Goal: Task Accomplishment & Management: Use online tool/utility

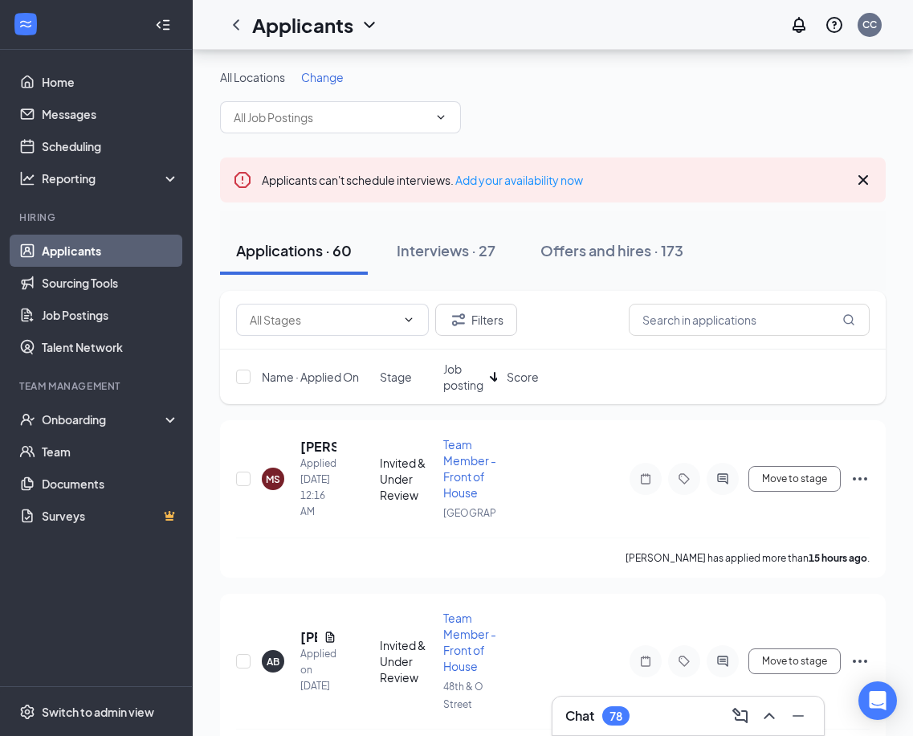
scroll to position [141, 0]
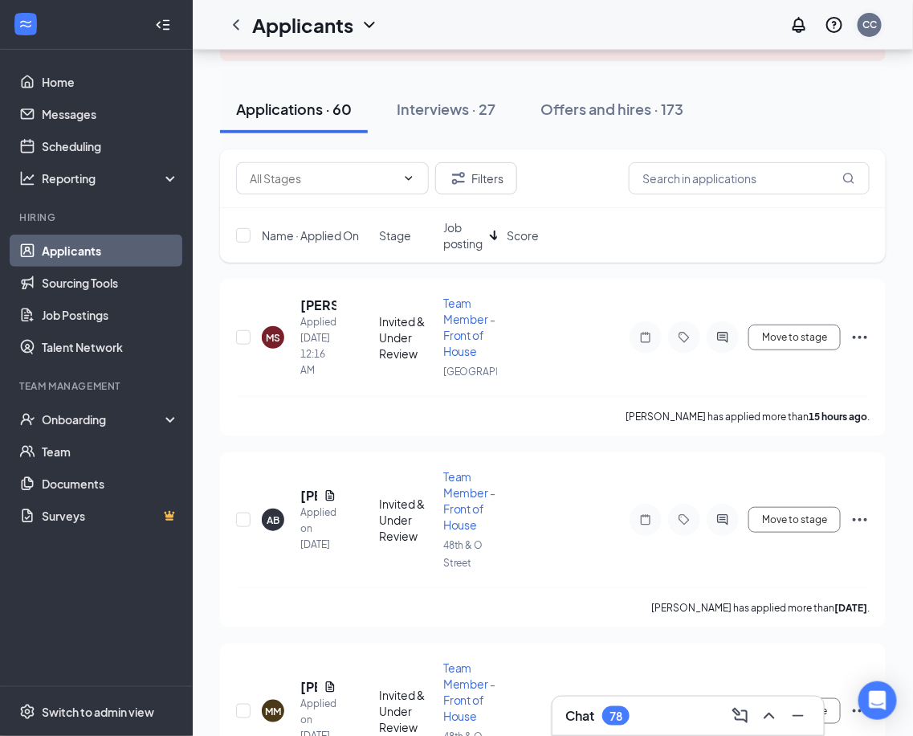
click at [871, 26] on div "CC" at bounding box center [870, 25] width 14 height 14
click at [108, 288] on link "Sourcing Tools" at bounding box center [110, 283] width 137 height 32
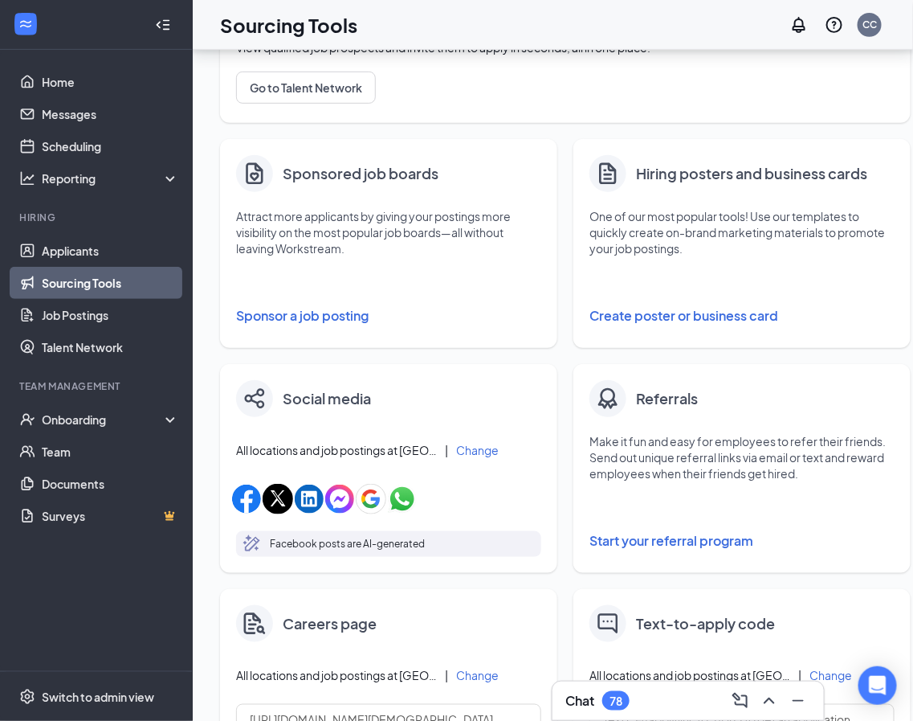
scroll to position [394, 0]
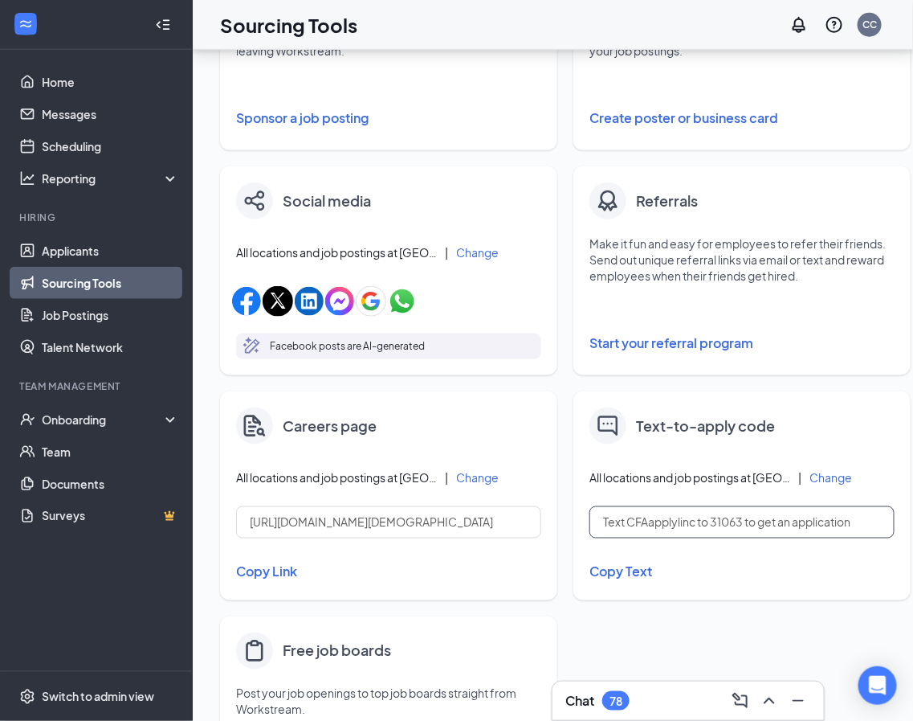
click at [706, 525] on input "Text CFAapplylinc to 31063 to get an application" at bounding box center [742, 522] width 305 height 32
drag, startPoint x: 692, startPoint y: 521, endPoint x: 629, endPoint y: 525, distance: 62.8
click at [629, 525] on input "Text CFAapplylinc to 31063 to get an application" at bounding box center [742, 522] width 305 height 32
click at [723, 548] on div "Text-to-apply code All locations and job postings at [GEOGRAPHIC_DATA]-fil-A | …" at bounding box center [742, 495] width 337 height 209
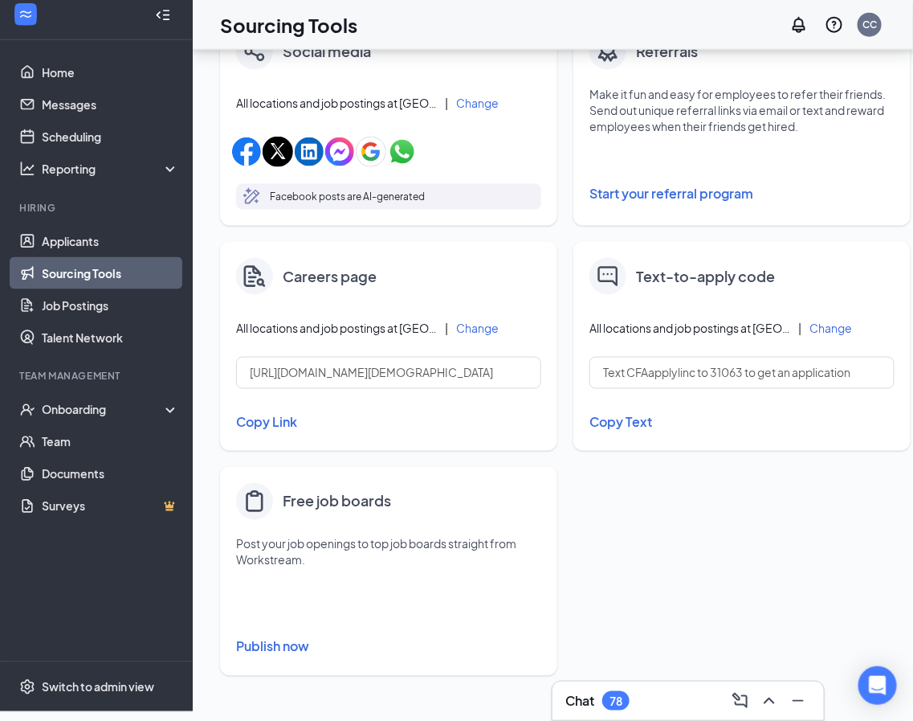
scroll to position [549, 0]
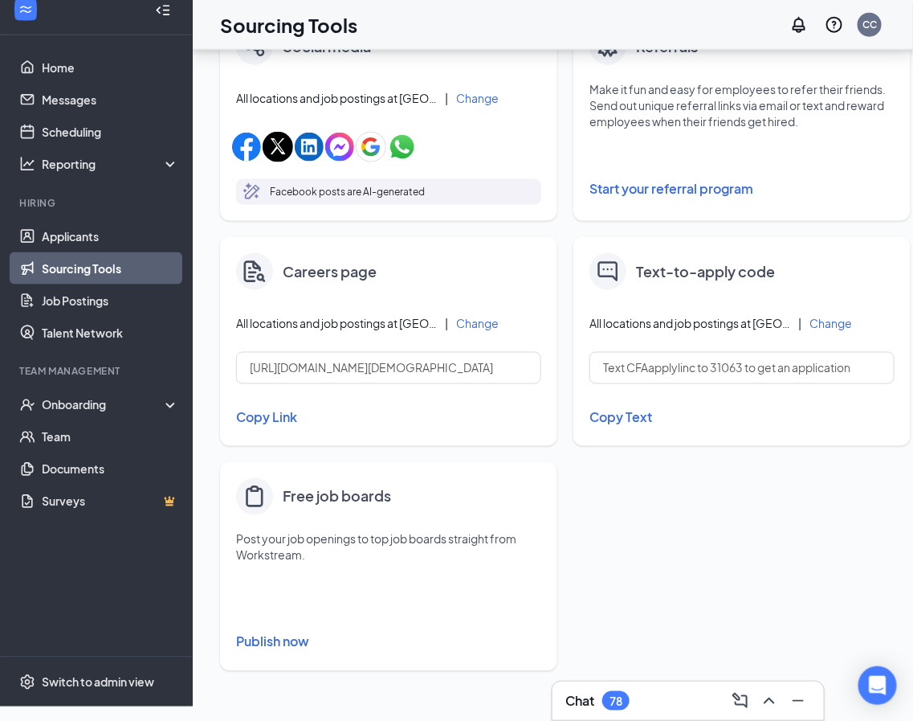
click at [840, 329] on div "All locations and job postings at [GEOGRAPHIC_DATA]-fil-A | Change" at bounding box center [742, 323] width 305 height 18
click at [840, 326] on button "Change" at bounding box center [831, 322] width 43 height 11
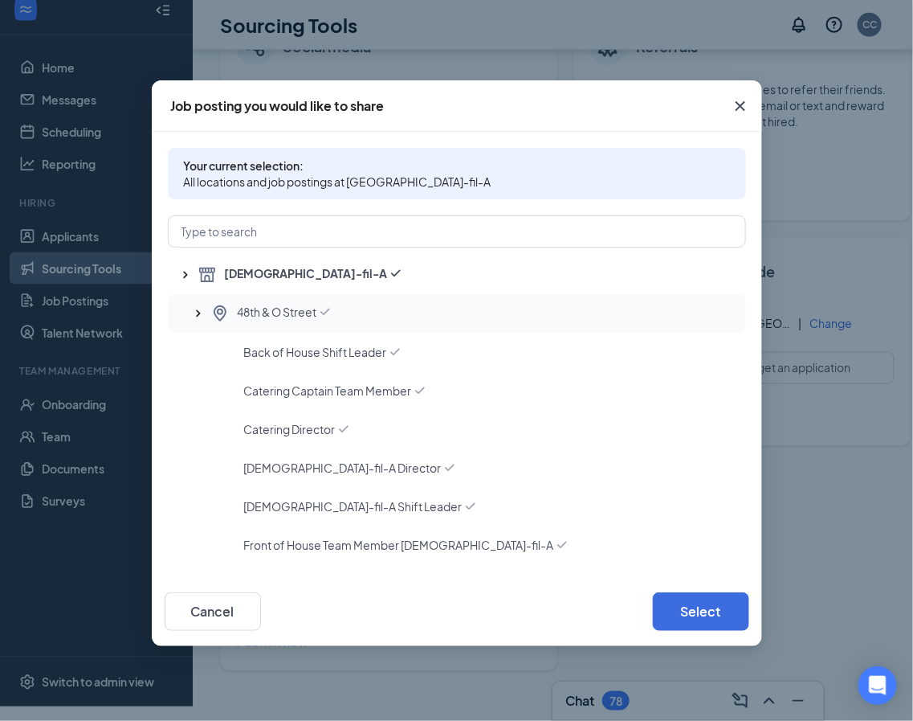
click at [338, 304] on div "48th & O Street" at bounding box center [471, 313] width 523 height 19
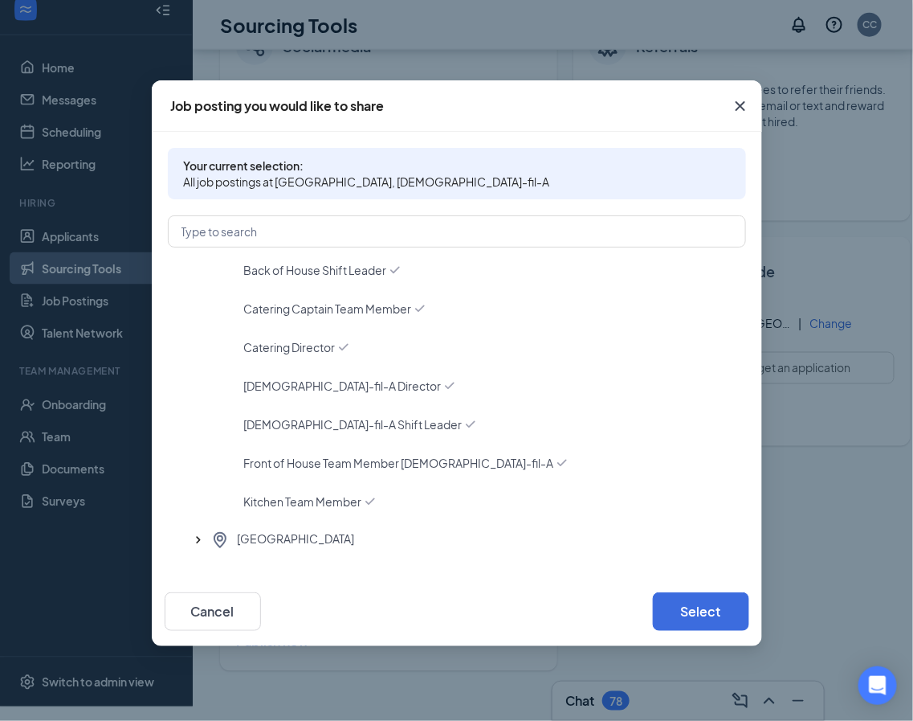
scroll to position [169, 0]
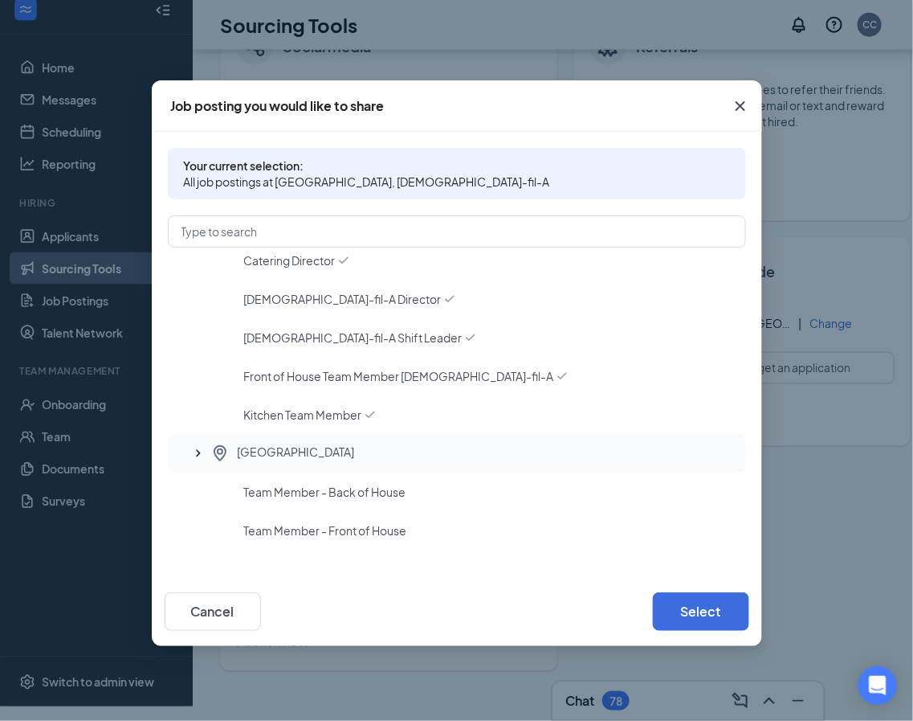
click at [305, 454] on span "[GEOGRAPHIC_DATA]" at bounding box center [296, 452] width 117 height 19
click at [714, 599] on button "Select" at bounding box center [701, 611] width 96 height 39
type input "Text CFAapplylinc009 to 31063 to get an application"
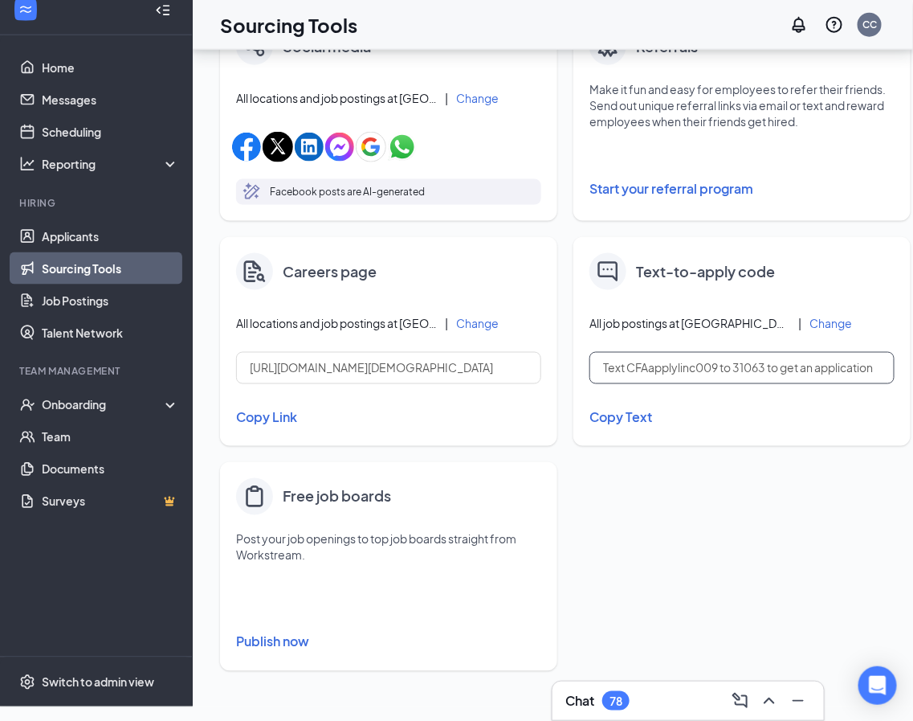
drag, startPoint x: 718, startPoint y: 367, endPoint x: 630, endPoint y: 367, distance: 88.4
click at [630, 367] on input "Text CFAapplylinc009 to 31063 to get an application" at bounding box center [742, 368] width 305 height 32
click at [759, 398] on div "Text-to-apply code All job postings at [GEOGRAPHIC_DATA], [DEMOGRAPHIC_DATA]-fi…" at bounding box center [742, 341] width 337 height 209
click at [96, 296] on link "Job Postings" at bounding box center [110, 300] width 137 height 32
